Goal: Task Accomplishment & Management: Manage account settings

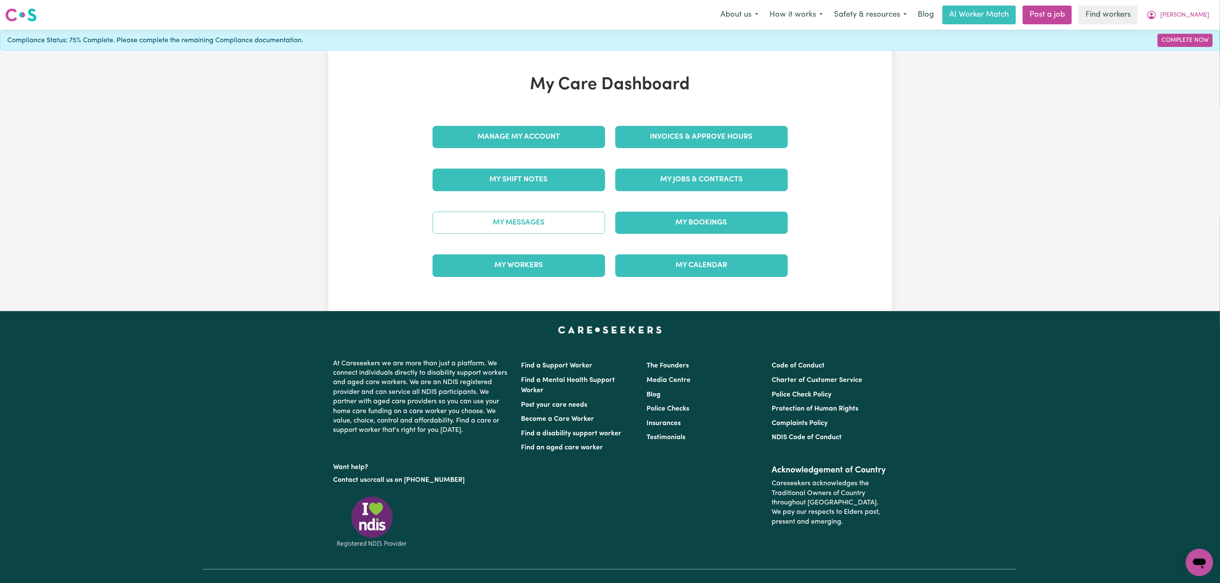
click at [572, 228] on link "My Messages" at bounding box center [518, 223] width 172 height 22
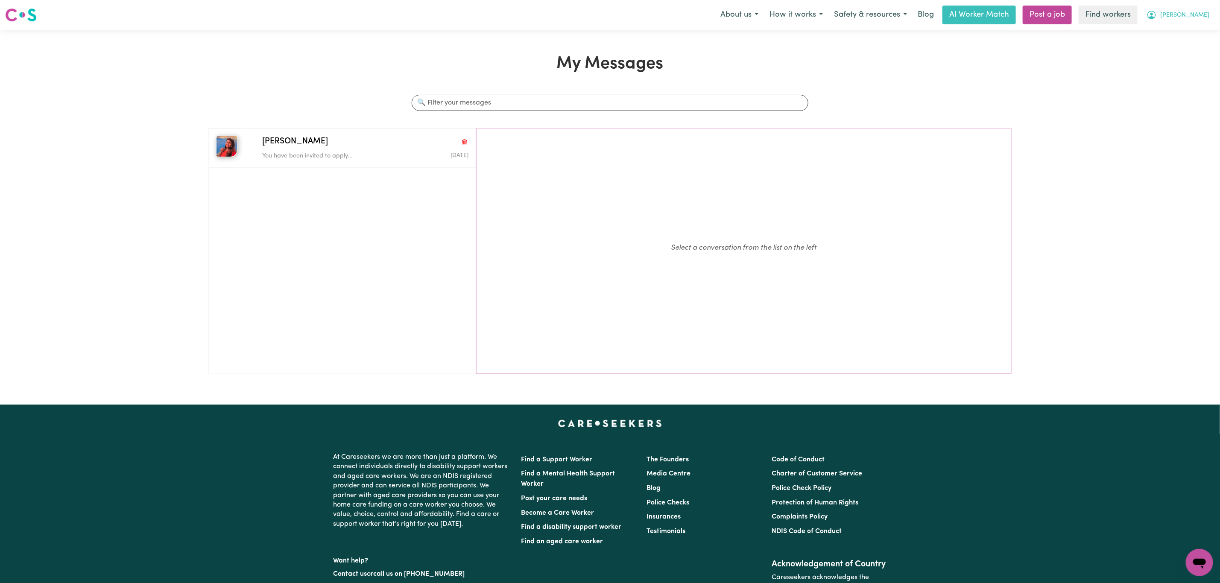
click at [1201, 11] on span "[PERSON_NAME]" at bounding box center [1184, 15] width 49 height 9
click at [1176, 32] on link "My Dashboard" at bounding box center [1180, 33] width 67 height 16
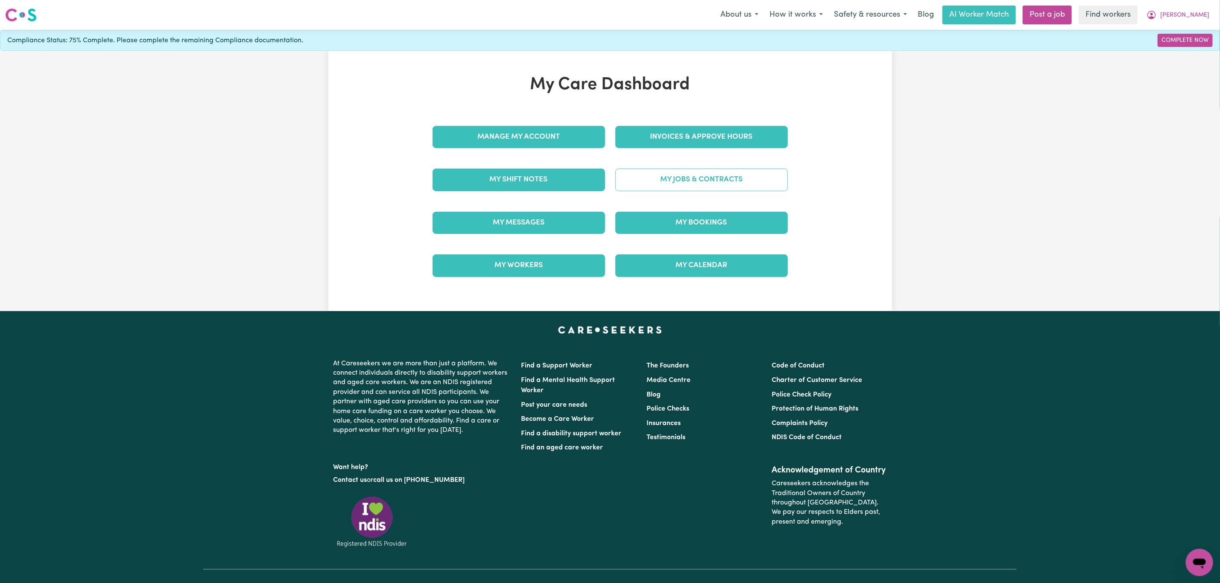
click at [700, 178] on link "My Jobs & Contracts" at bounding box center [701, 180] width 172 height 22
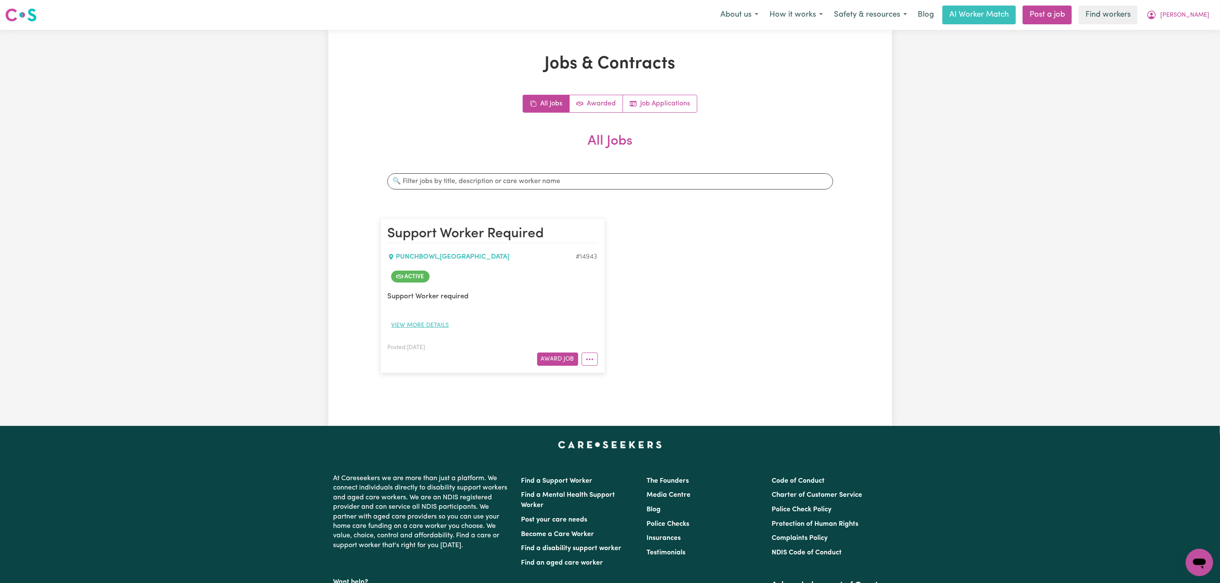
click at [438, 327] on button "View more details" at bounding box center [420, 325] width 65 height 13
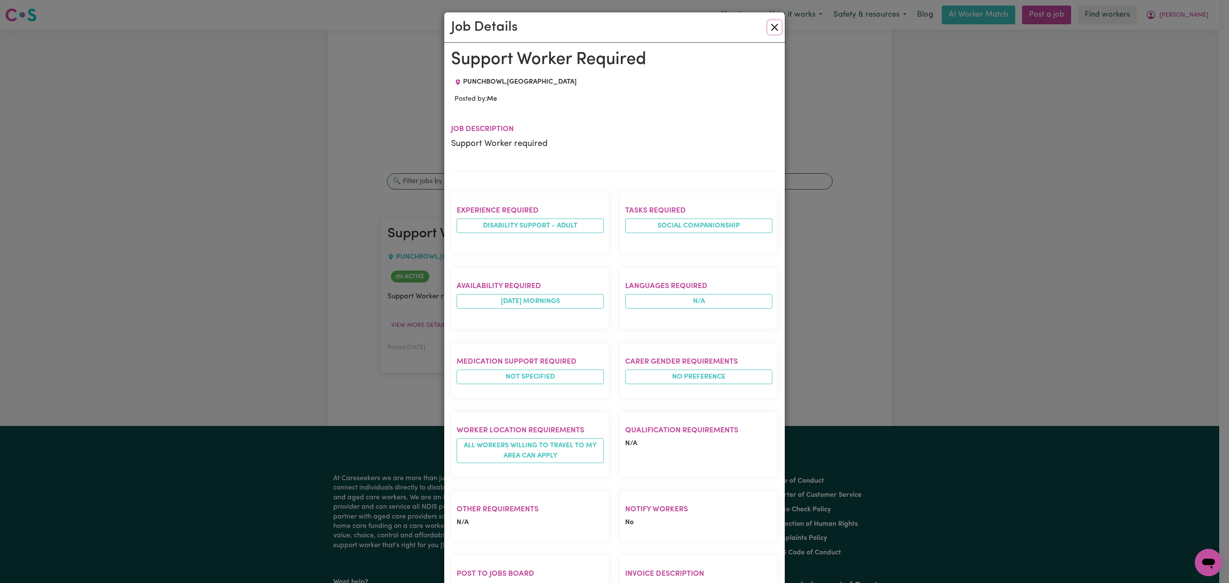
click at [773, 26] on button "Close" at bounding box center [775, 27] width 14 height 14
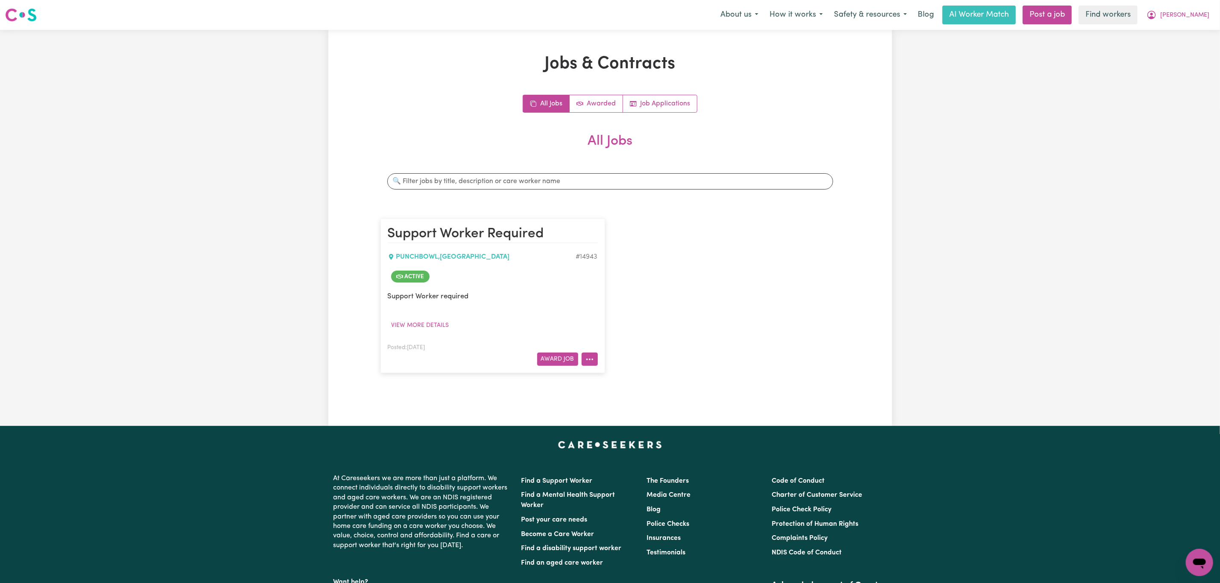
click at [592, 355] on button "More options" at bounding box center [589, 359] width 16 height 13
click at [624, 378] on link "View/Edit Contract" at bounding box center [622, 379] width 83 height 17
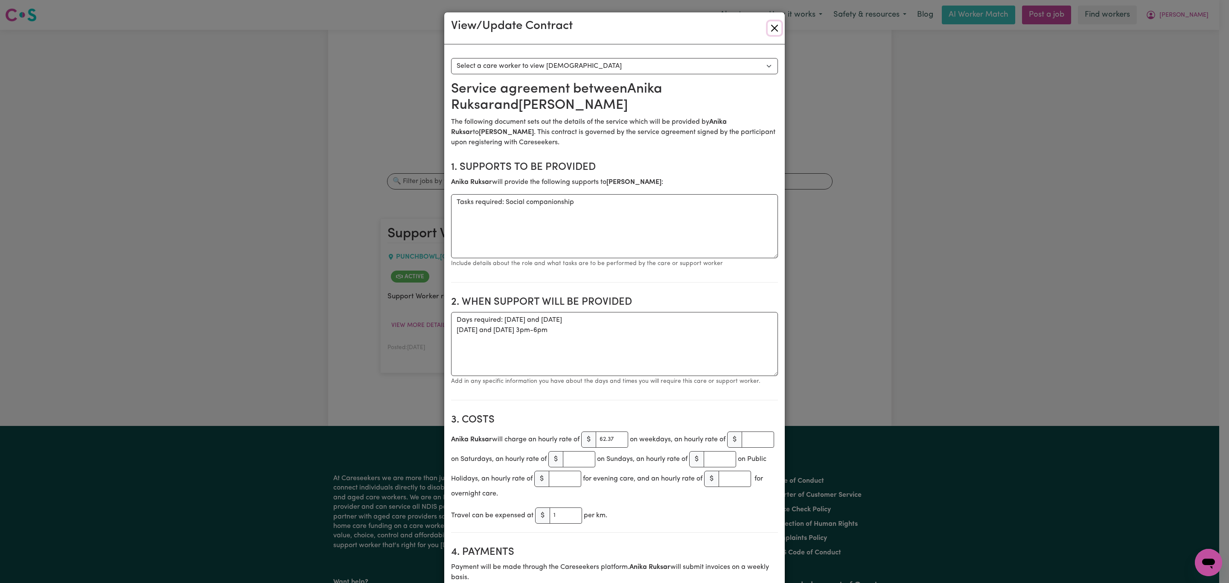
click at [769, 29] on button "Close" at bounding box center [775, 28] width 14 height 14
